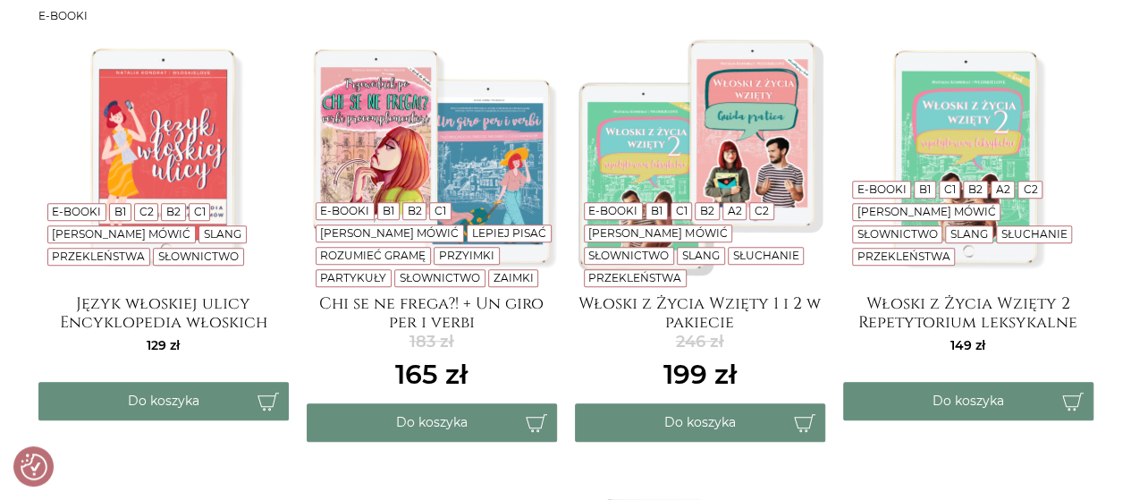
scroll to position [424, 0]
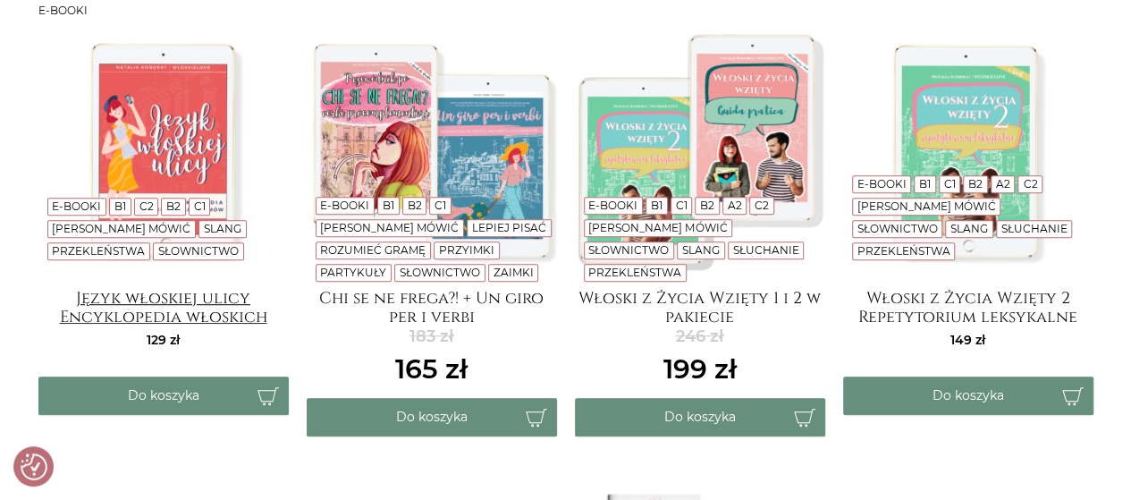
click at [214, 323] on h4 "Język włoskiej ulicy Encyklopedia włoskich wulgaryzmów" at bounding box center [163, 307] width 250 height 36
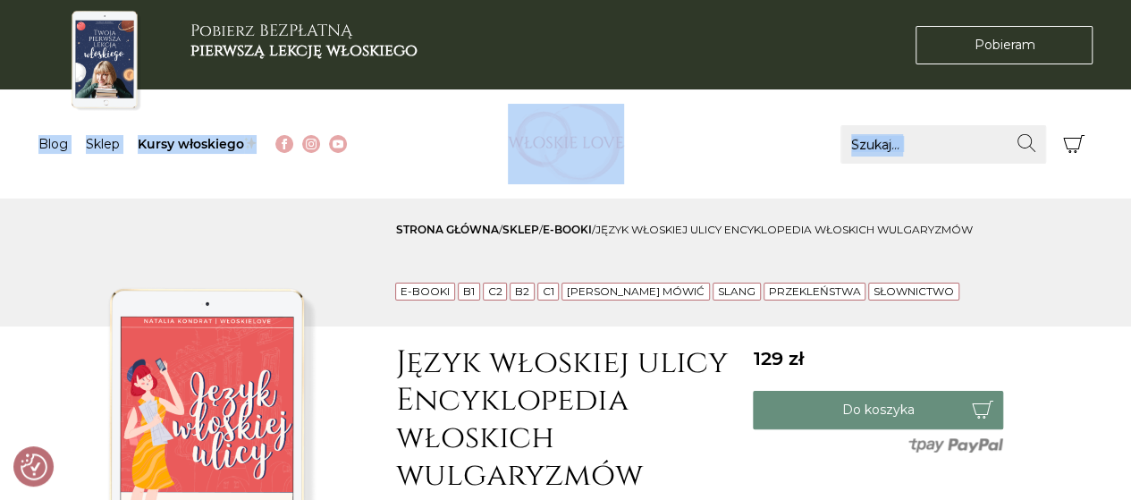
drag, startPoint x: 1130, startPoint y: 66, endPoint x: 1142, endPoint y: 102, distance: 37.9
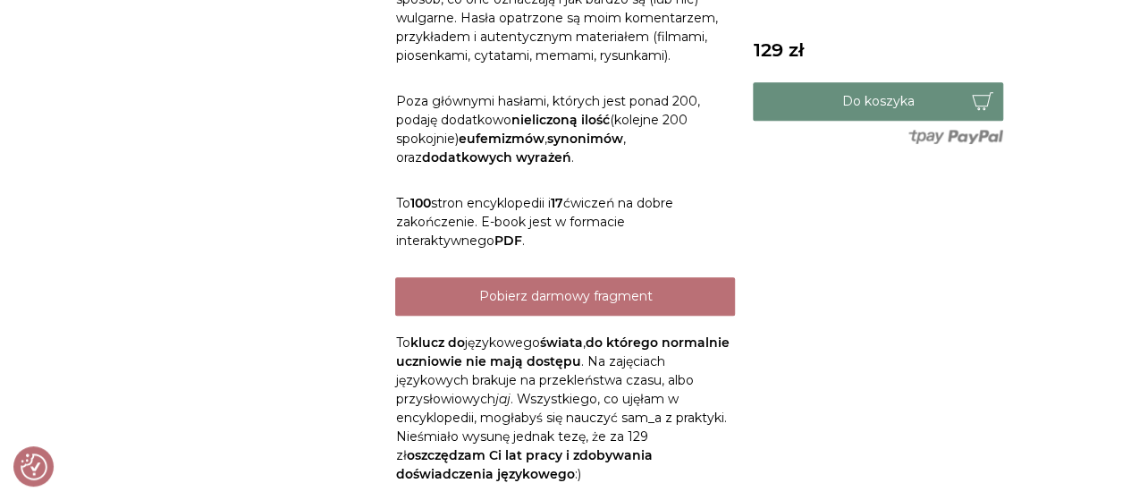
scroll to position [905, 0]
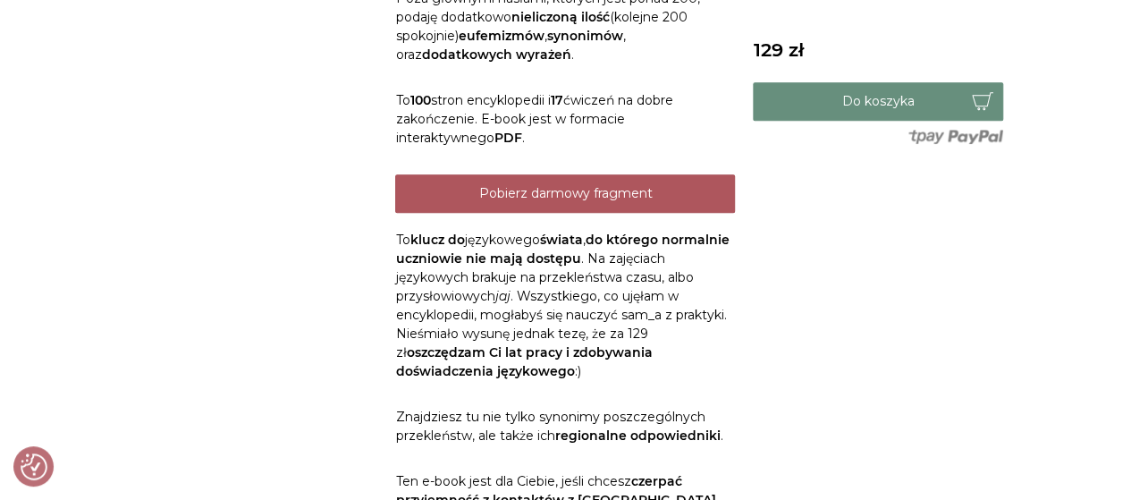
click at [627, 208] on link "Pobierz darmowy fragment" at bounding box center [565, 193] width 340 height 38
